Goal: Task Accomplishment & Management: Manage account settings

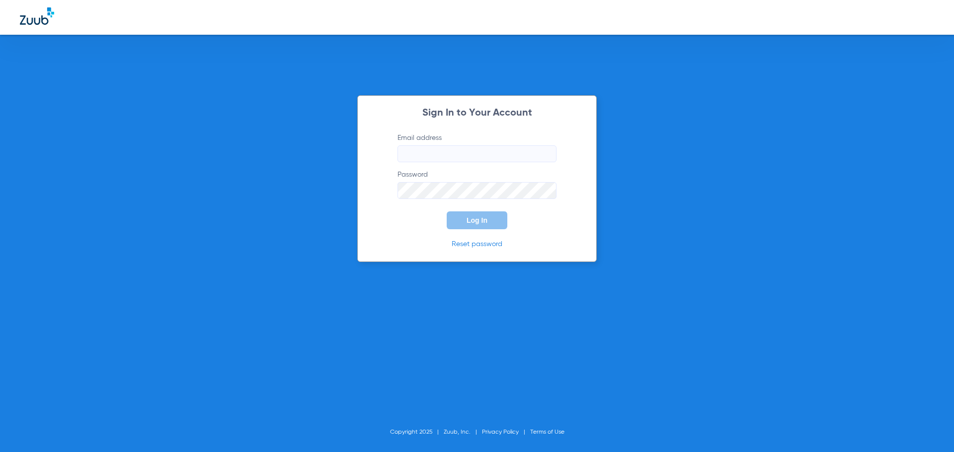
click at [425, 152] on input "Email address" at bounding box center [476, 154] width 159 height 17
type input "[EMAIL_ADDRESS][DOMAIN_NAME]"
drag, startPoint x: 422, startPoint y: 248, endPoint x: 426, endPoint y: 244, distance: 6.0
click at [422, 247] on p "Reset password" at bounding box center [476, 244] width 189 height 10
click at [469, 223] on span "Log In" at bounding box center [476, 221] width 21 height 8
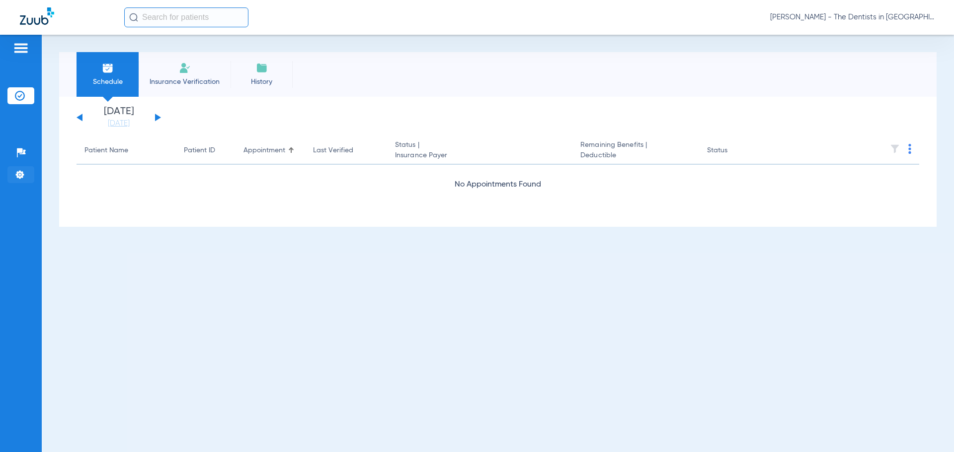
click at [21, 174] on img at bounding box center [20, 175] width 10 height 10
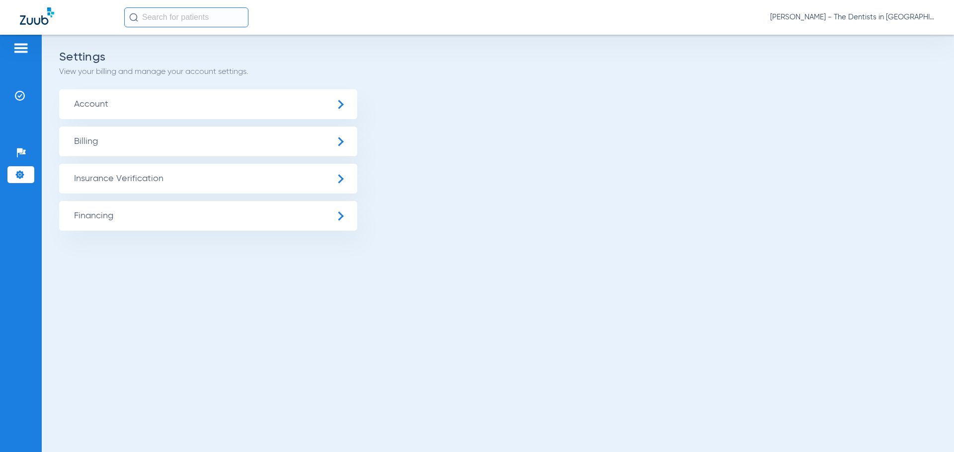
click at [98, 138] on span "Billing" at bounding box center [208, 142] width 298 height 30
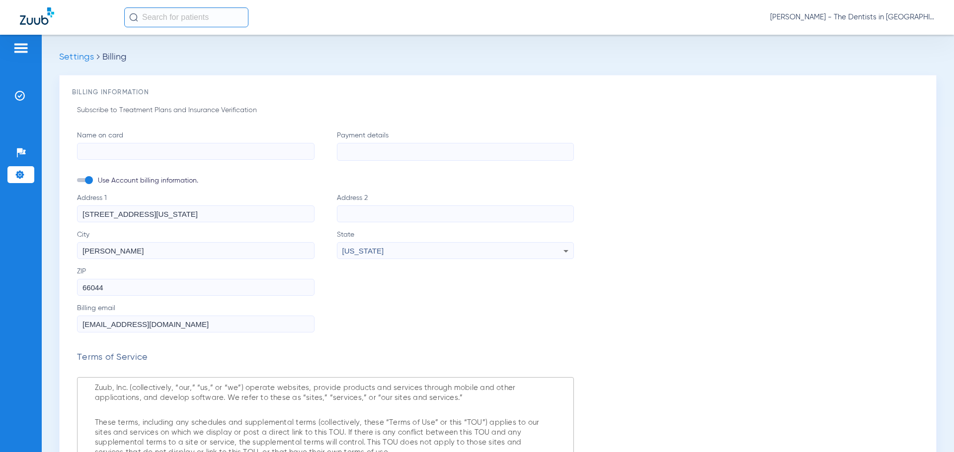
click at [151, 148] on input "Name on card" at bounding box center [195, 151] width 237 height 17
type input "[PERSON_NAME]"
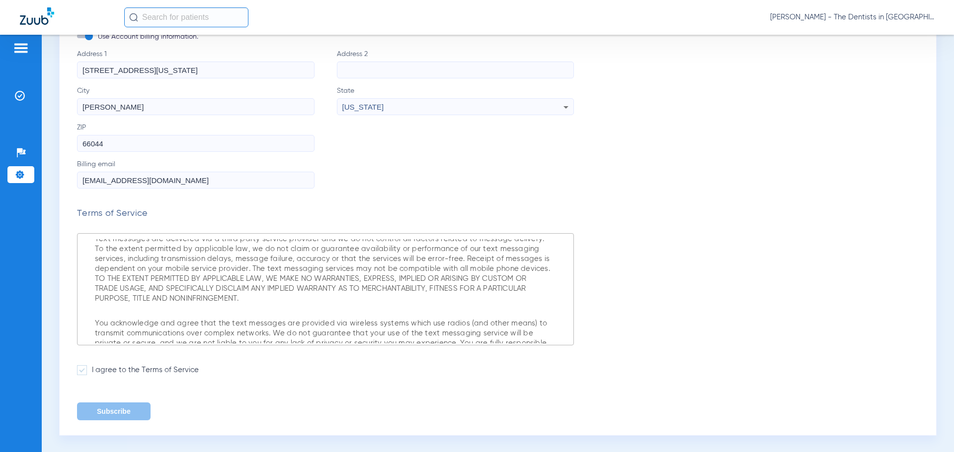
scroll to position [145, 0]
click at [82, 369] on span at bounding box center [82, 370] width 10 height 10
click at [94, 366] on input "I agree to the Terms of Service" at bounding box center [94, 366] width 0 height 0
click at [115, 408] on button "Subscribe" at bounding box center [114, 411] width 74 height 18
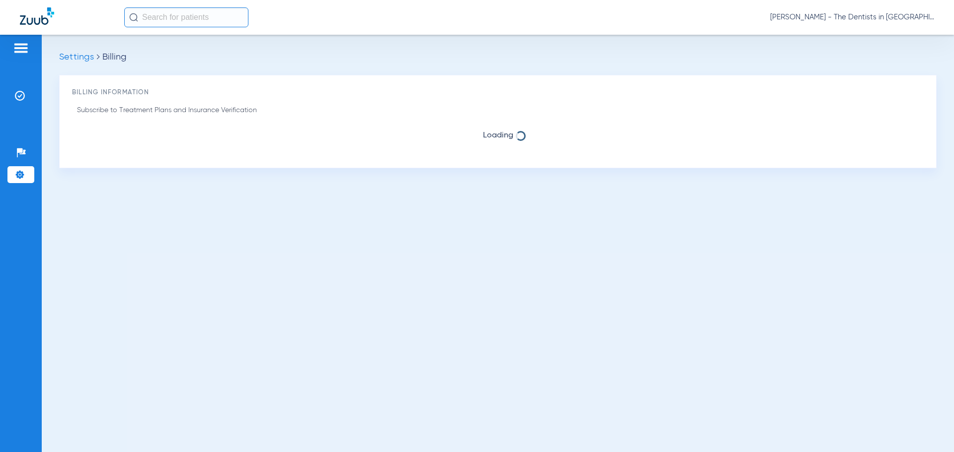
scroll to position [0, 0]
click at [21, 51] on img at bounding box center [21, 48] width 16 height 12
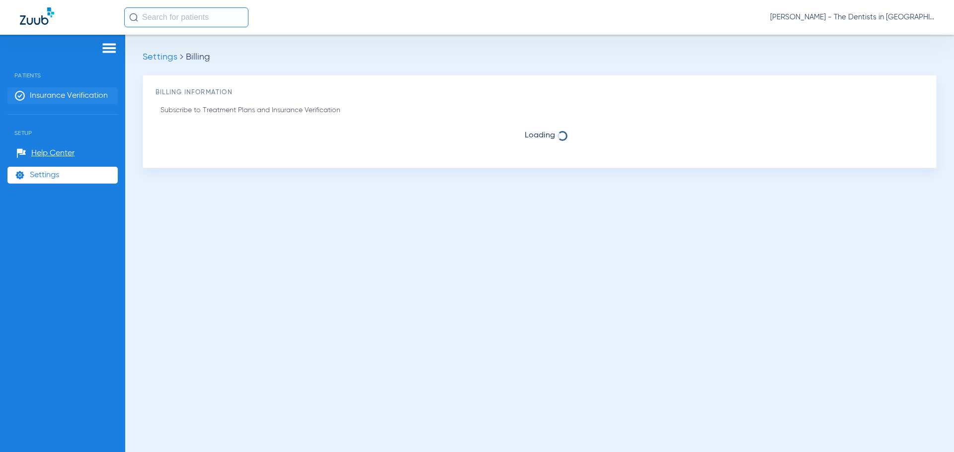
click at [52, 93] on span "Insurance Verification" at bounding box center [69, 96] width 78 height 10
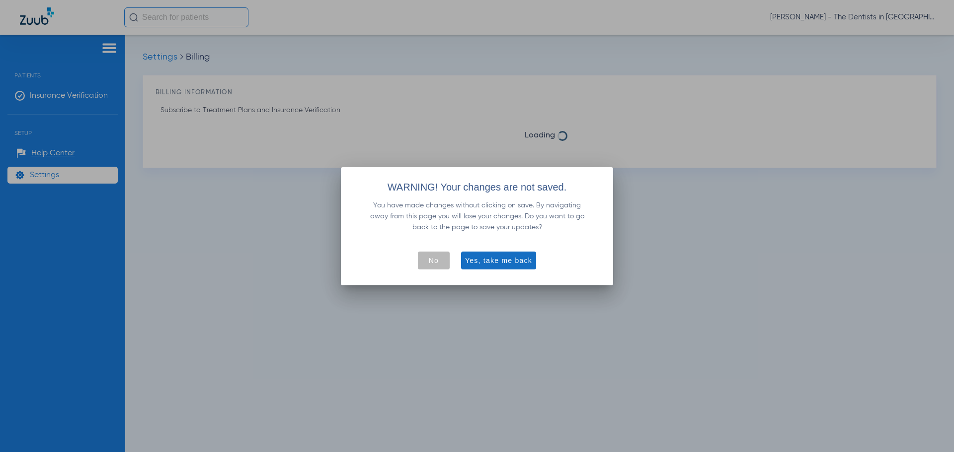
click at [486, 260] on span "Yes, take me back" at bounding box center [498, 261] width 67 height 10
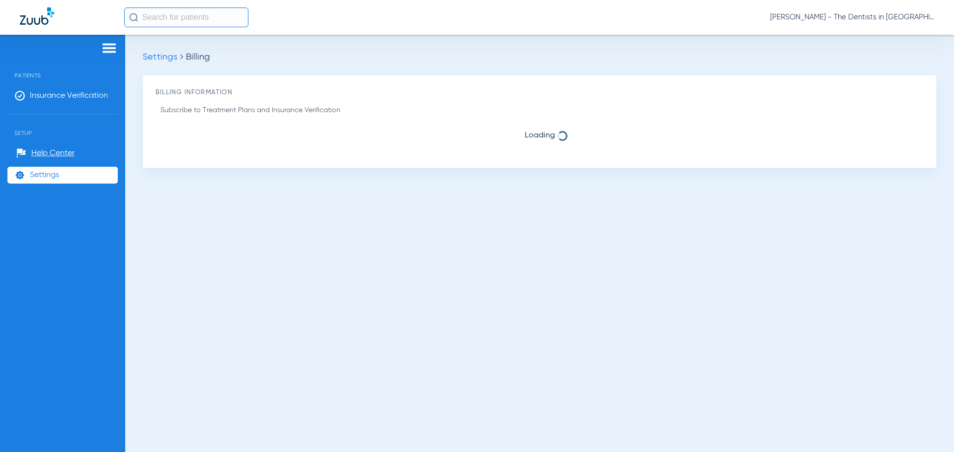
click at [32, 177] on span "Settings" at bounding box center [44, 175] width 29 height 10
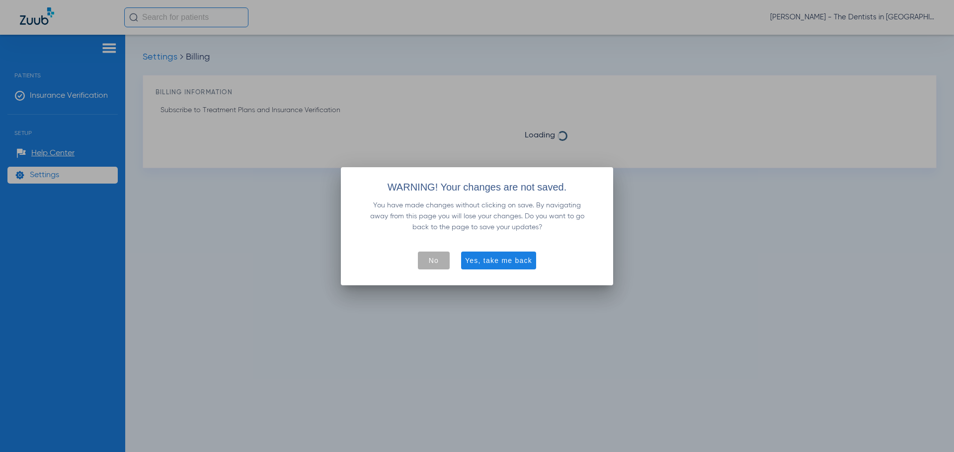
click at [447, 263] on span "button" at bounding box center [434, 261] width 32 height 24
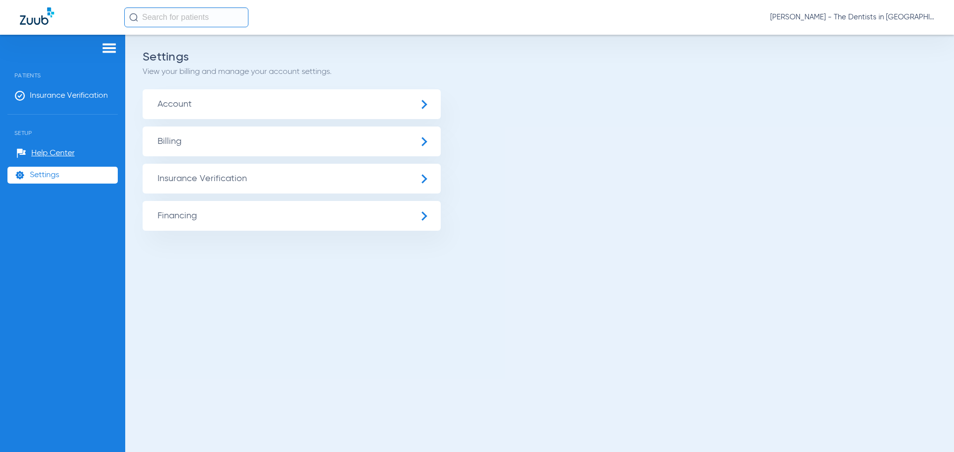
click at [899, 20] on span "[PERSON_NAME] - The Dentists in [GEOGRAPHIC_DATA]" at bounding box center [852, 17] width 164 height 10
click at [630, 164] on div at bounding box center [477, 226] width 954 height 452
click at [216, 180] on span "Insurance Verification" at bounding box center [292, 179] width 298 height 30
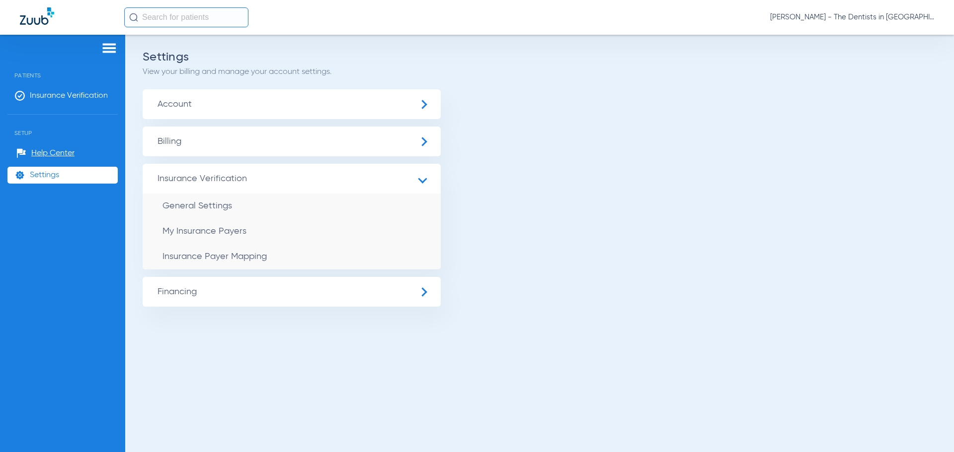
click at [217, 180] on span "Insurance Verification" at bounding box center [292, 179] width 298 height 30
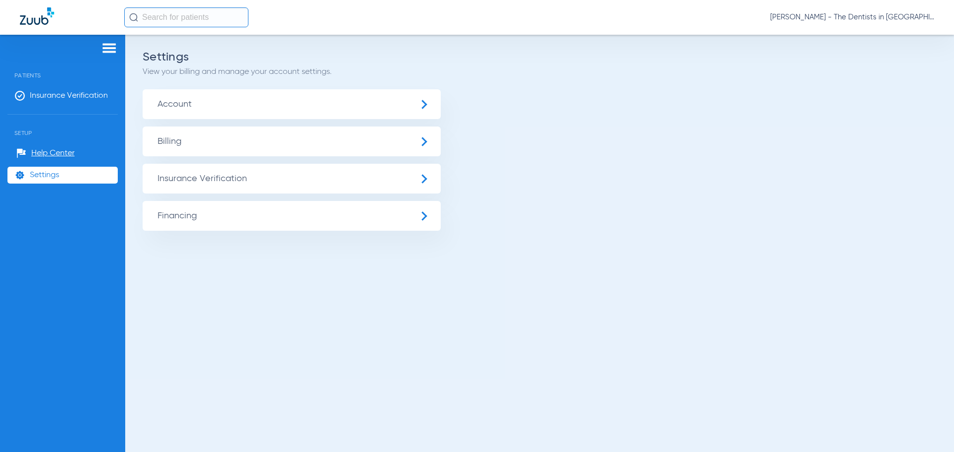
click at [883, 14] on span "[PERSON_NAME] - The Dentists in [GEOGRAPHIC_DATA]" at bounding box center [852, 17] width 164 height 10
click at [891, 37] on span "Log out" at bounding box center [905, 35] width 39 height 7
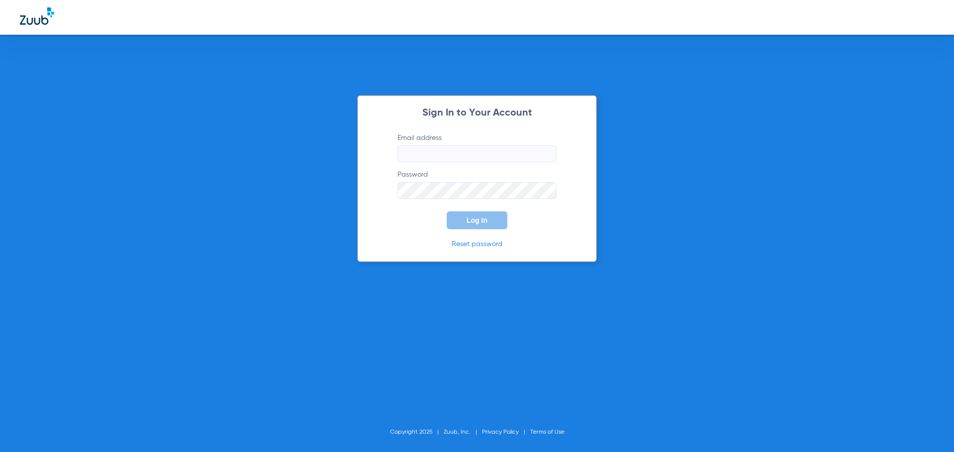
type input "[EMAIL_ADDRESS][DOMAIN_NAME]"
